Goal: Task Accomplishment & Management: Complete application form

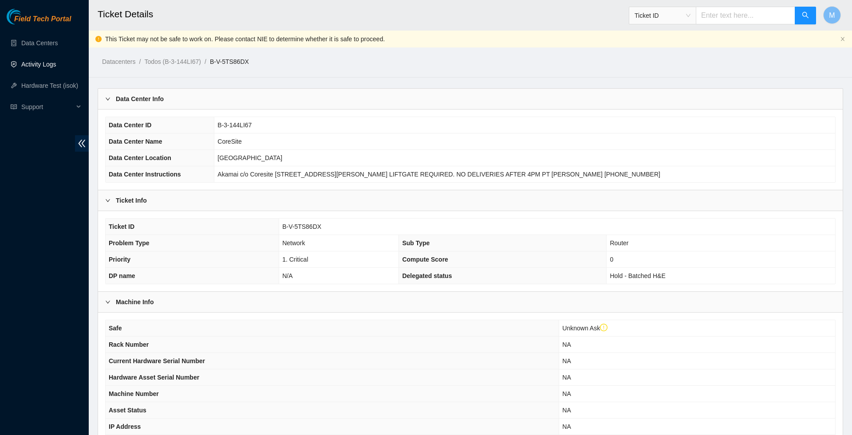
click at [45, 65] on link "Activity Logs" at bounding box center [38, 64] width 35 height 7
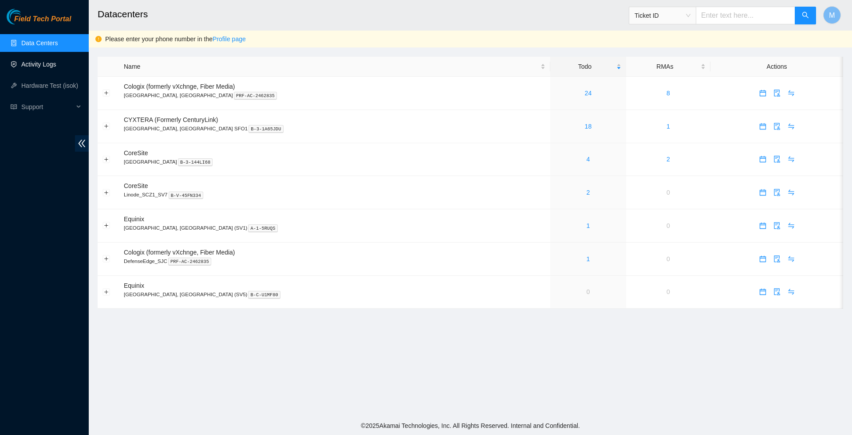
click at [55, 62] on link "Activity Logs" at bounding box center [38, 64] width 35 height 7
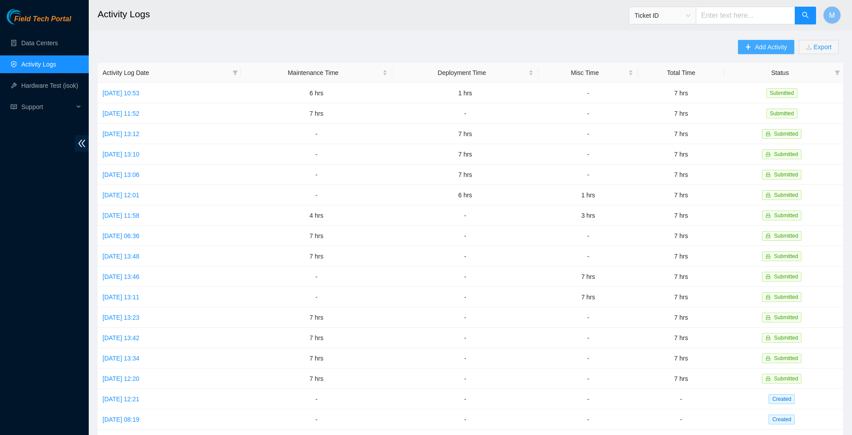
click at [755, 48] on span "Add Activity" at bounding box center [771, 47] width 32 height 10
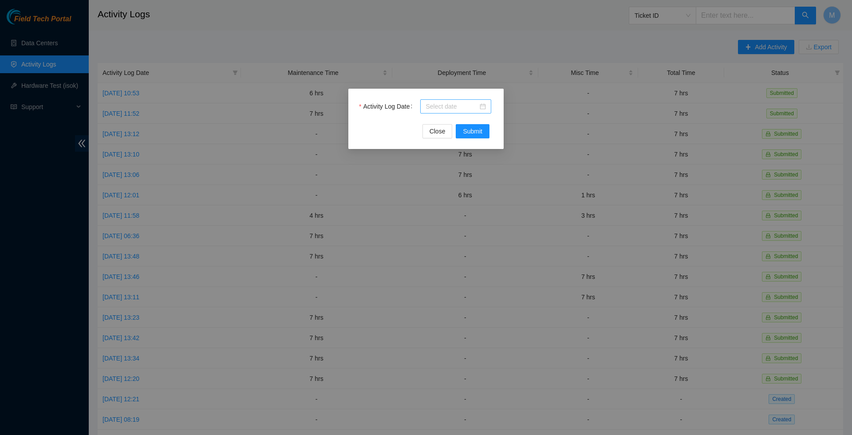
click at [484, 104] on div at bounding box center [456, 107] width 60 height 10
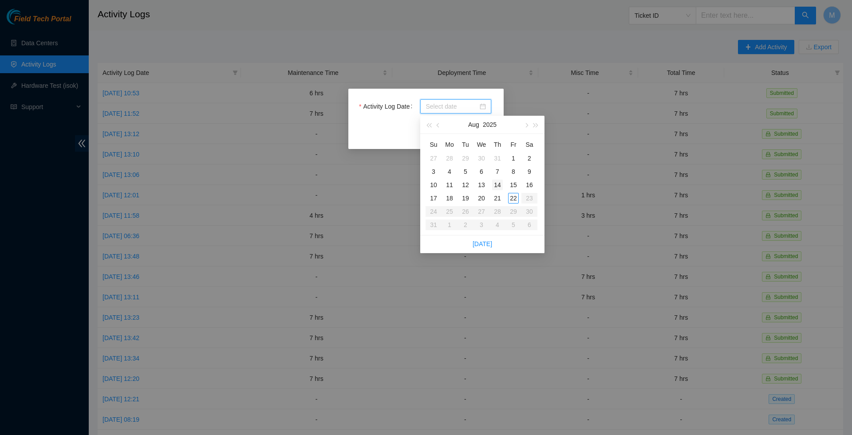
type input "2025-07-31"
type input "[DATE]"
type input "2025-08-21"
click at [501, 195] on div "21" at bounding box center [497, 198] width 11 height 11
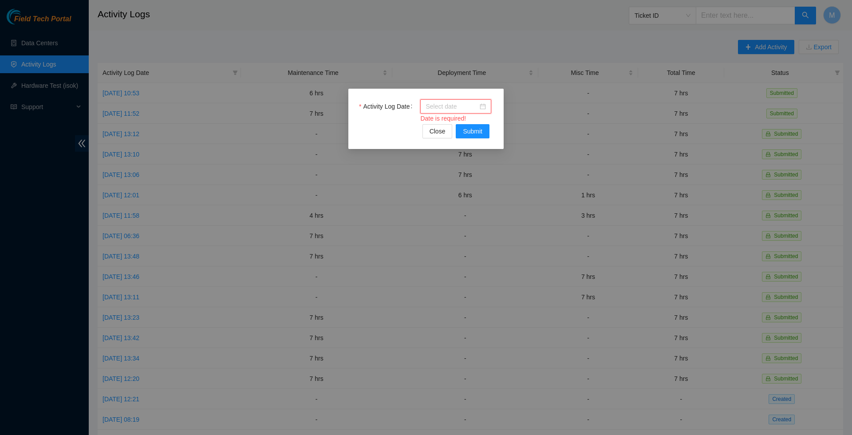
click at [483, 105] on div at bounding box center [456, 107] width 60 height 10
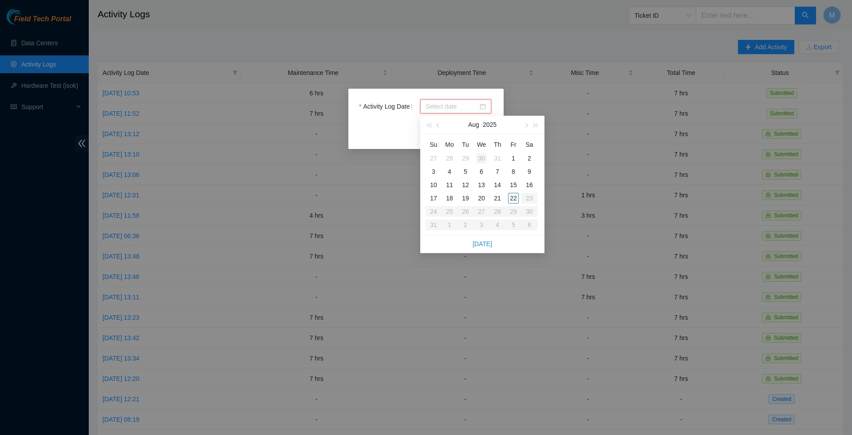
type input "2025-07-30"
type input "2025-08-06"
type input "2025-08-07"
type input "[DATE]"
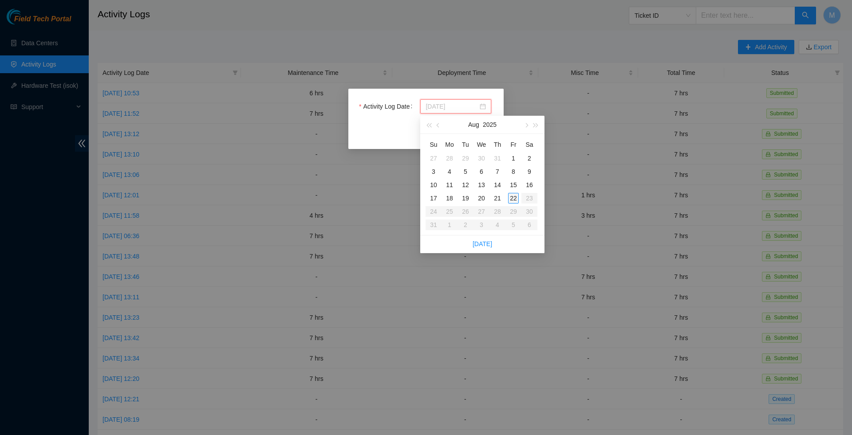
click at [512, 195] on div "22" at bounding box center [513, 198] width 11 height 11
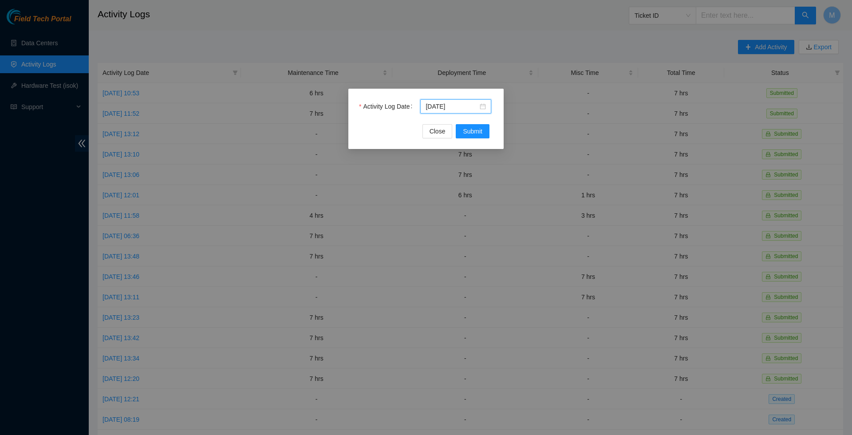
click at [469, 139] on div "Activity Log Date 2025-08-22 Close Submit" at bounding box center [425, 119] width 155 height 60
click at [470, 134] on span "Submit" at bounding box center [473, 131] width 20 height 10
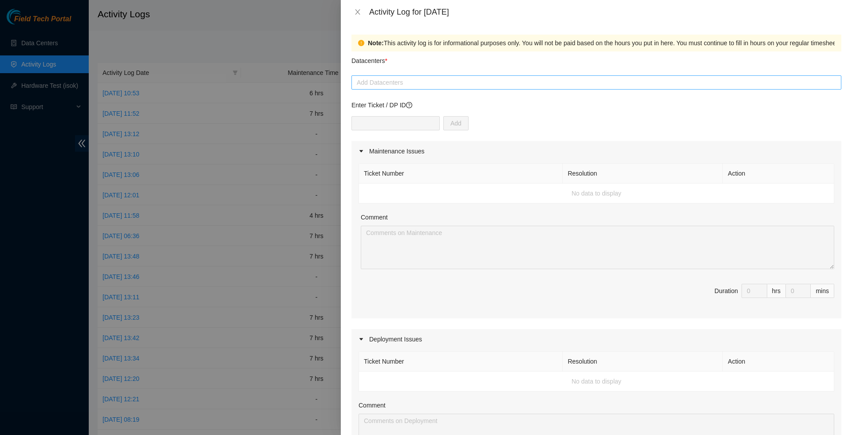
click at [387, 84] on div at bounding box center [597, 82] width 486 height 11
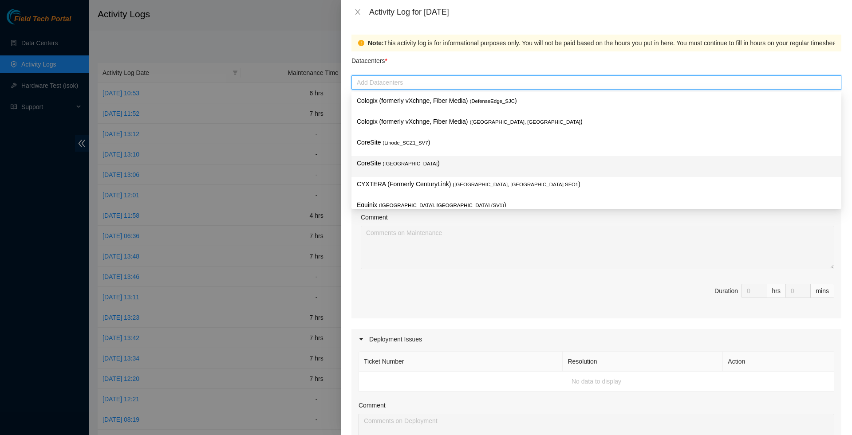
click at [422, 170] on div "CoreSite ( Santa Clara, CA SV4 )" at bounding box center [596, 166] width 479 height 16
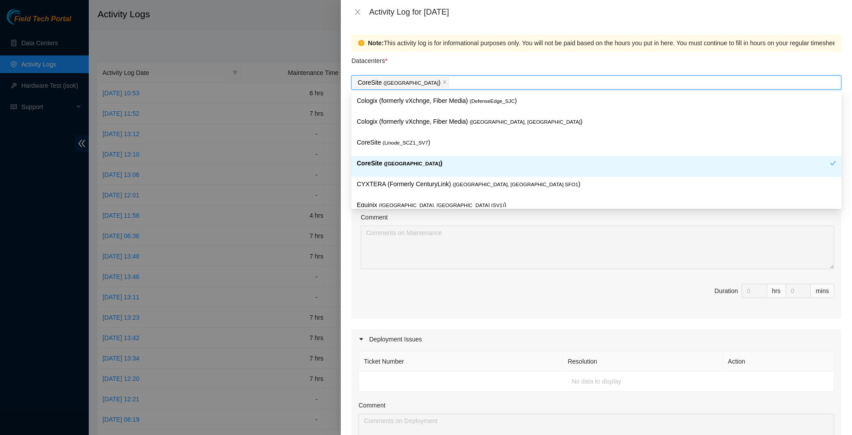
click at [454, 160] on p "CoreSite ( Santa Clara, CA SV4 )" at bounding box center [593, 163] width 473 height 10
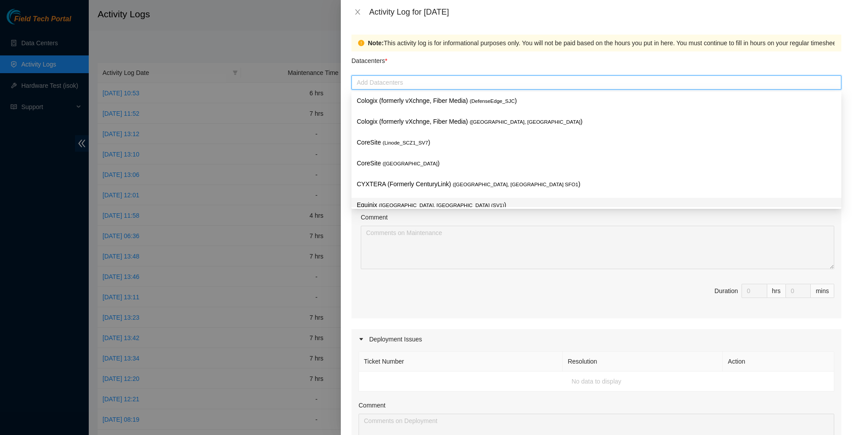
click at [439, 269] on textarea "Comment" at bounding box center [598, 247] width 474 height 43
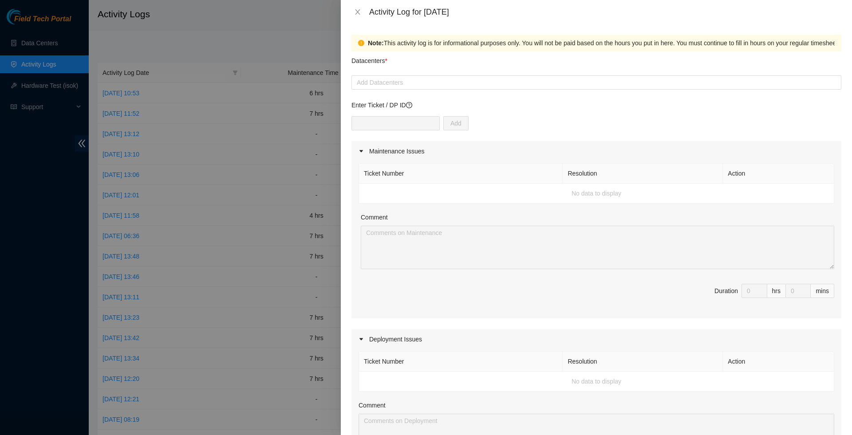
click at [432, 91] on form "Datacenters * Add Datacenters Enter Ticket / DP ID Add Maintenance Issues Ticke…" at bounding box center [597, 384] width 490 height 667
click at [432, 84] on div at bounding box center [597, 82] width 486 height 11
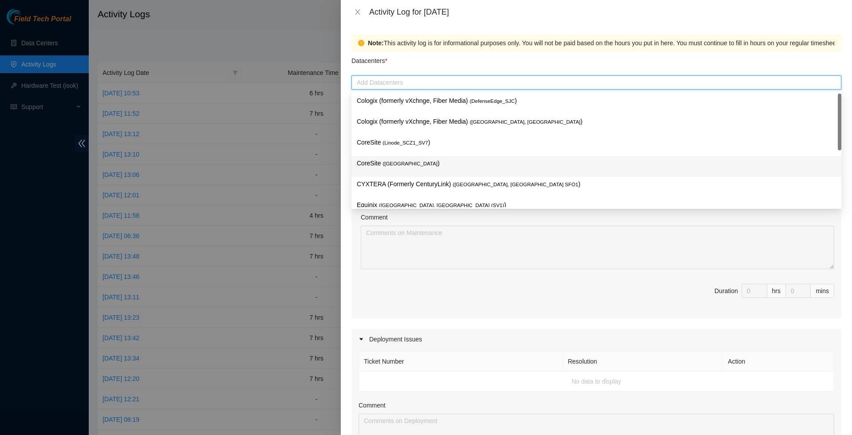
click at [416, 165] on span "( Santa Clara, CA SV4" at bounding box center [410, 163] width 55 height 5
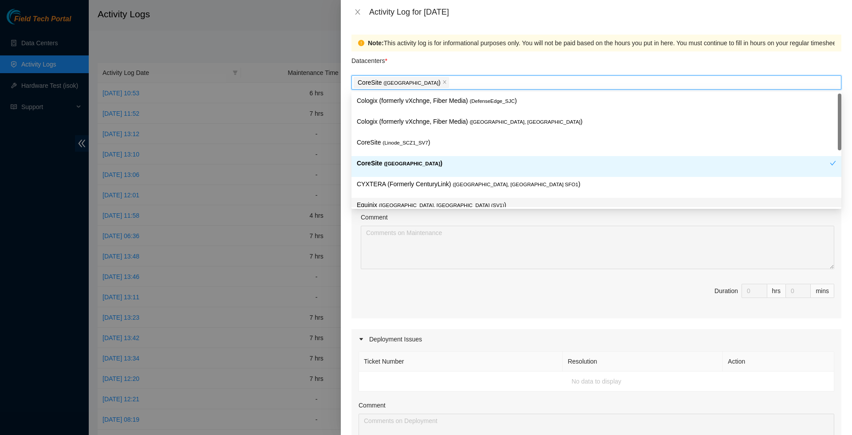
click at [403, 319] on div "Ticket Number Resolution Action No data to display Comment Duration 0 hrs 0 mins" at bounding box center [597, 240] width 490 height 157
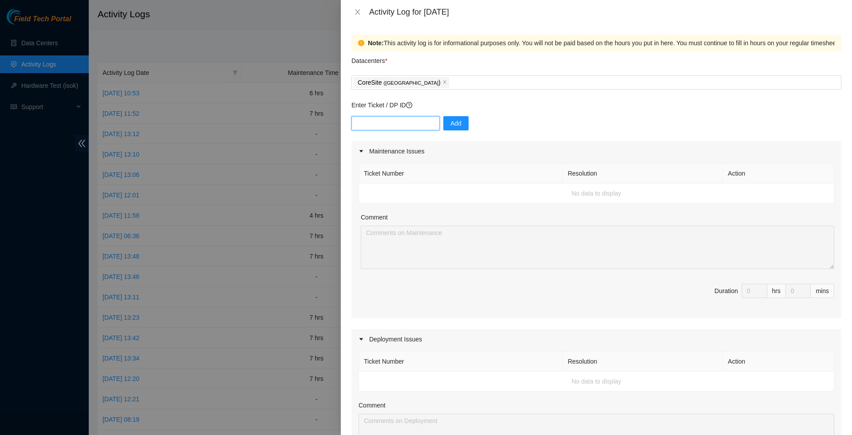
click at [418, 123] on input "text" at bounding box center [396, 123] width 88 height 14
paste input "B-V-5TS86DX"
type input "B-V-5TS86DX"
click at [460, 127] on span "Add" at bounding box center [456, 124] width 11 height 10
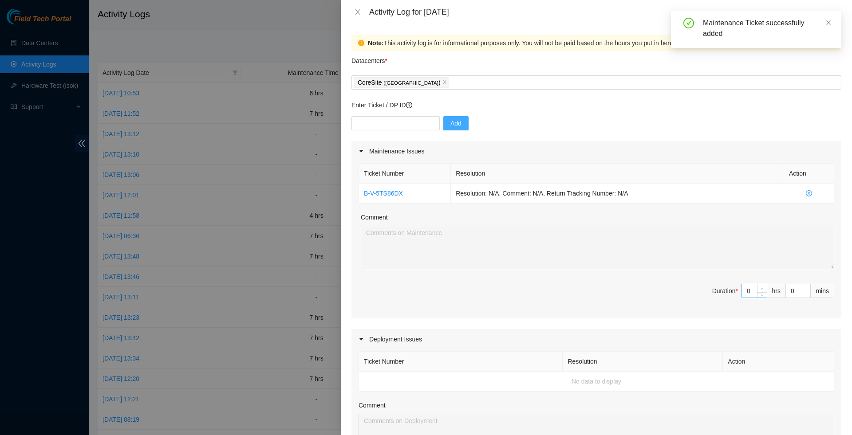
type input "1"
click at [762, 291] on icon "up" at bounding box center [762, 289] width 3 height 3
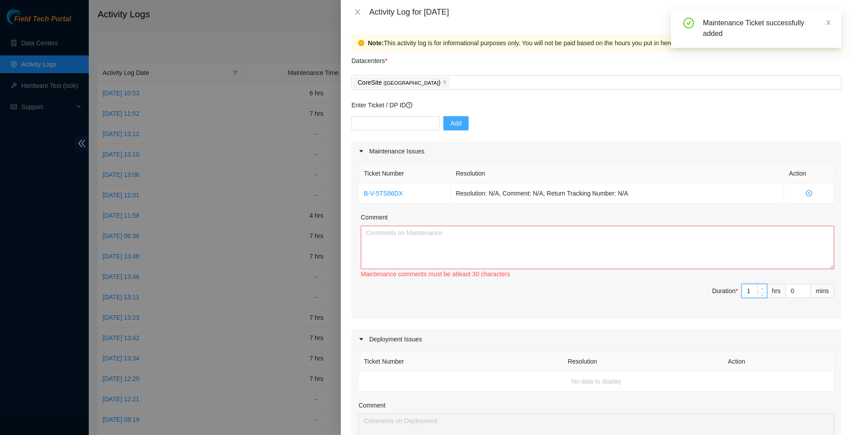
type input "2"
click at [762, 291] on icon "up" at bounding box center [762, 289] width 3 height 3
type input "3"
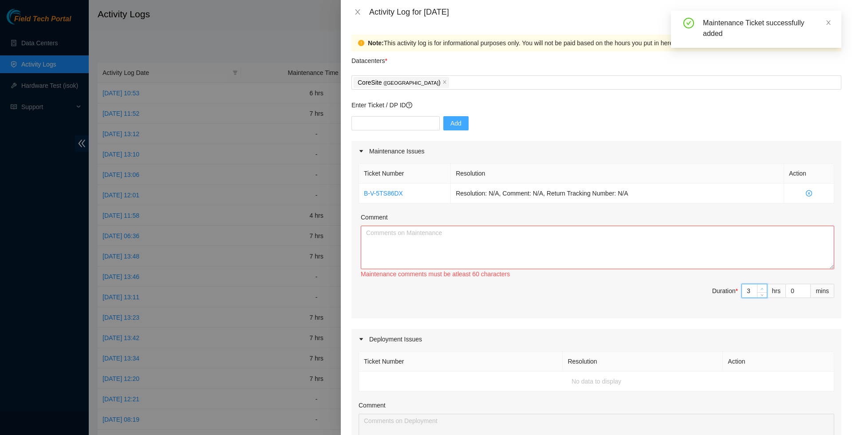
click at [762, 291] on icon "up" at bounding box center [762, 289] width 3 height 3
click at [647, 269] on textarea "Comment" at bounding box center [598, 247] width 474 height 43
paste textarea "Resolution: Reseated components, Other, Comment: worked with Ray and Mark, cont…"
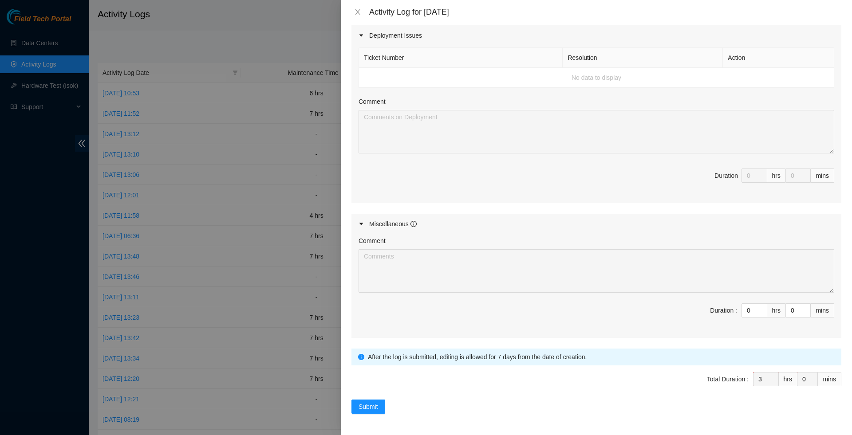
scroll to position [317, 0]
type textarea "Resolution: Reseated components, Other, Comment: worked with Ray and Mark, cont…"
click at [370, 407] on span "Submit" at bounding box center [369, 407] width 20 height 10
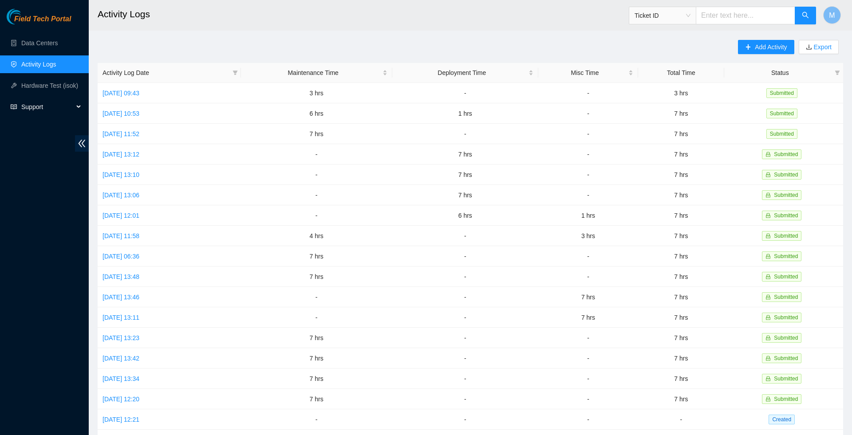
click at [80, 107] on icon at bounding box center [79, 107] width 4 height 0
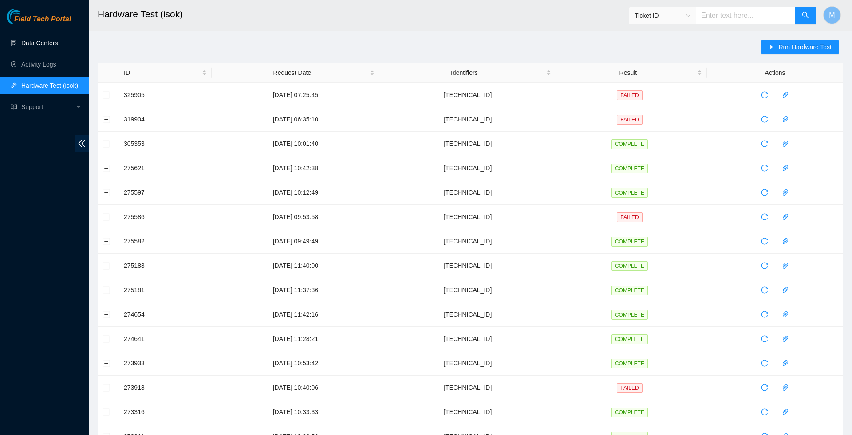
click at [45, 43] on link "Data Centers" at bounding box center [39, 43] width 36 height 7
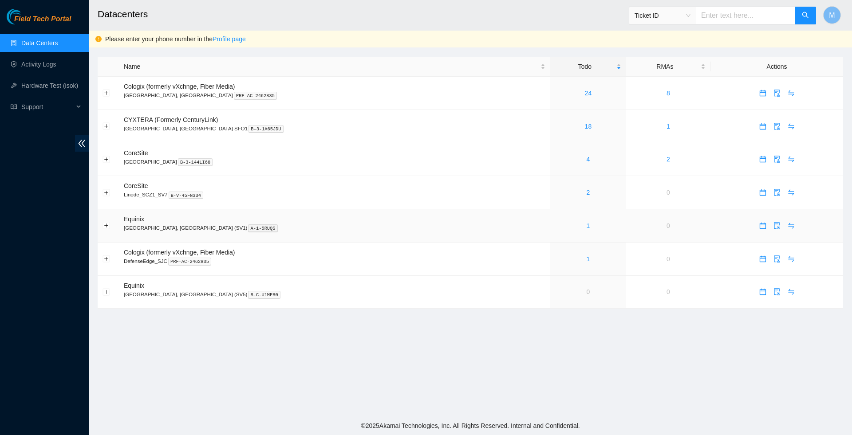
click at [587, 228] on link "1" at bounding box center [589, 225] width 4 height 7
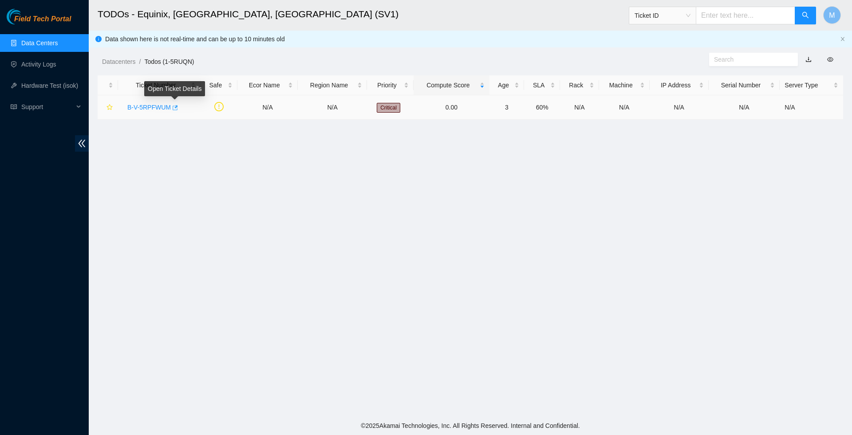
click at [178, 109] on icon "button" at bounding box center [174, 108] width 6 height 6
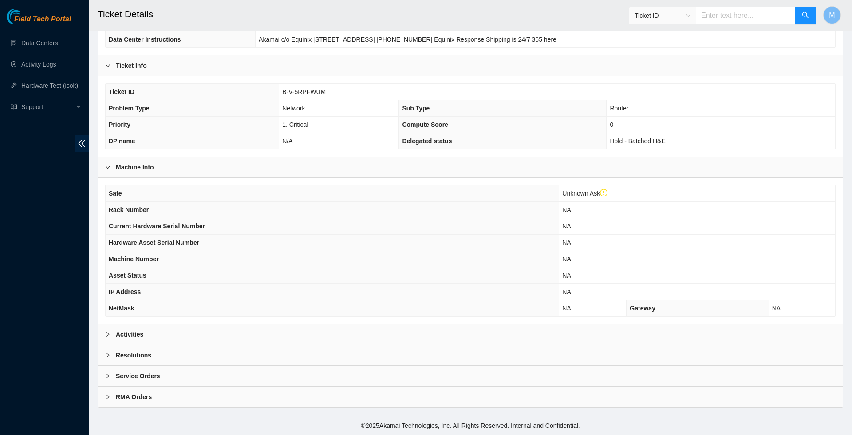
scroll to position [147, 0]
click at [108, 332] on icon "right" at bounding box center [107, 334] width 5 height 5
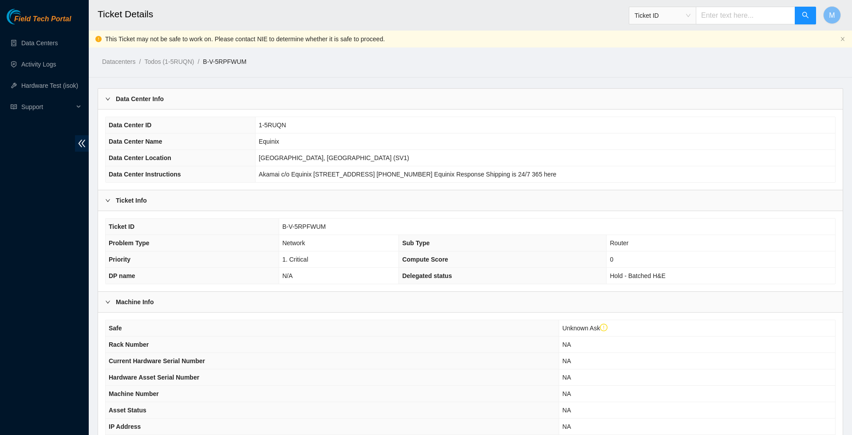
scroll to position [0, 0]
